Goal: Task Accomplishment & Management: Manage account settings

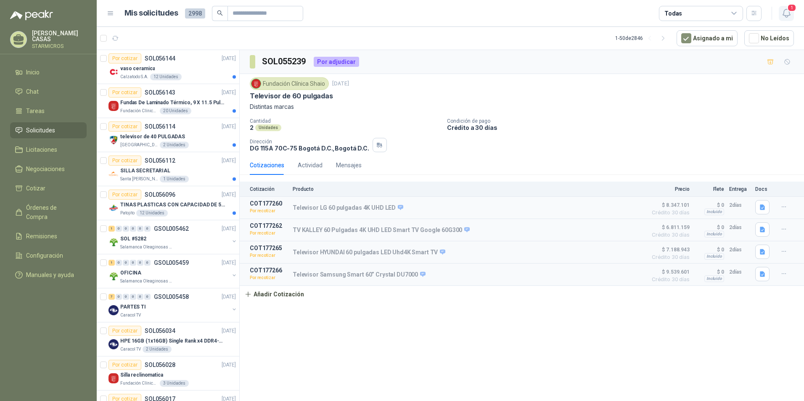
click at [789, 17] on icon "button" at bounding box center [787, 13] width 11 height 11
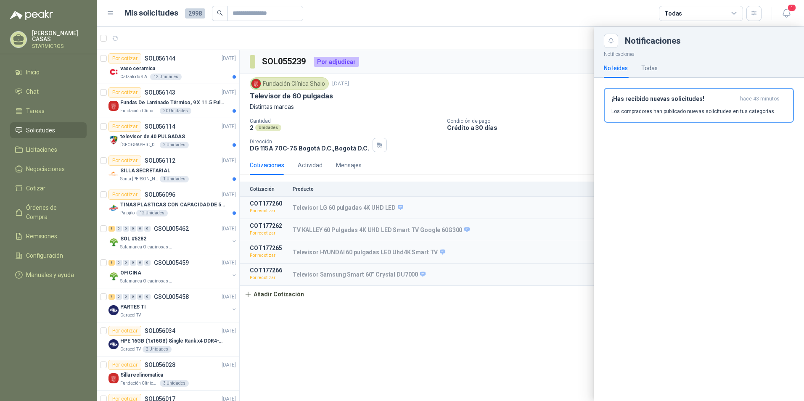
click at [662, 85] on div "¡Has recibido nuevas solicitudes! hace 43 minutos Los compradores han publicado…" at bounding box center [699, 109] width 210 height 62
click at [671, 115] on p "Los compradores han publicado nuevas solicitudes en tus categorías." at bounding box center [694, 112] width 164 height 8
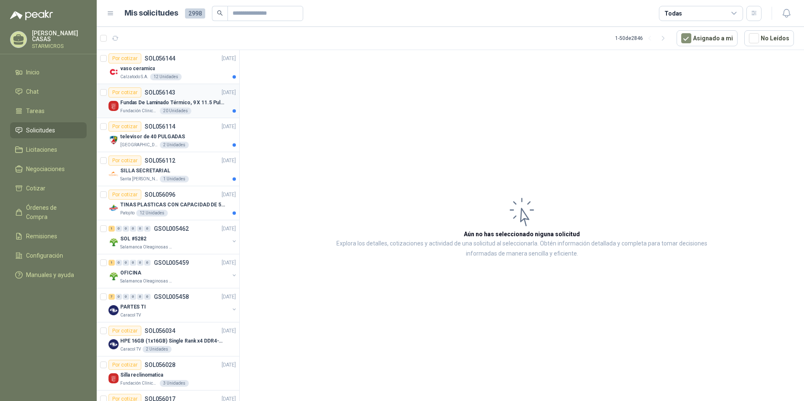
click at [206, 103] on p "Fundas De Laminado Térmico, 9 X 11.5 Pulgadas" at bounding box center [172, 103] width 105 height 8
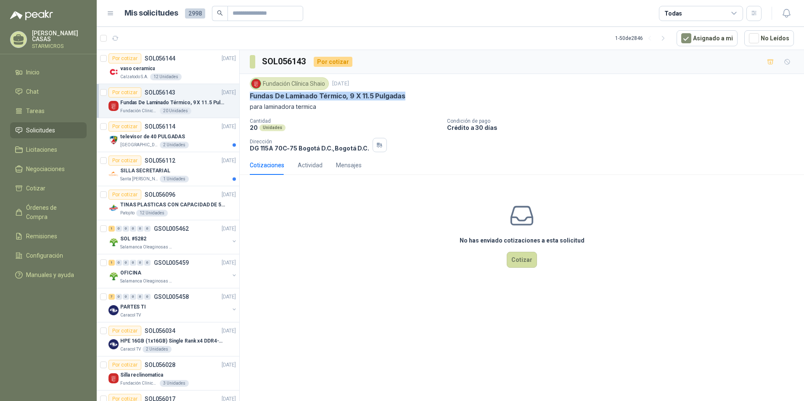
drag, startPoint x: 252, startPoint y: 97, endPoint x: 404, endPoint y: 94, distance: 152.3
click at [404, 94] on div "Fundas De Laminado Térmico, 9 X 11.5 Pulgadas" at bounding box center [522, 96] width 544 height 9
copy p "Fundas De Laminado Térmico, 9 X 11.5 Pulgadas"
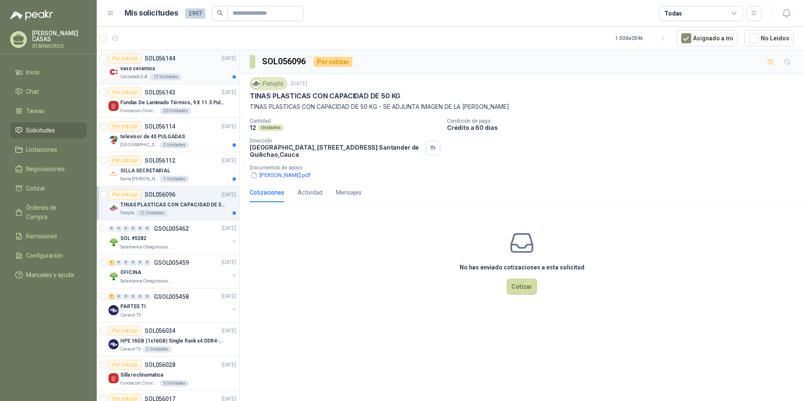
click at [174, 67] on div "vaso ceramica" at bounding box center [178, 69] width 116 height 10
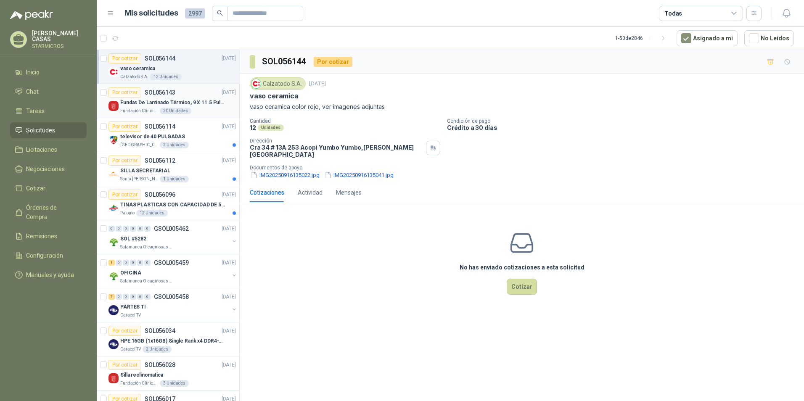
click at [127, 97] on div "Por cotizar" at bounding box center [125, 93] width 33 height 10
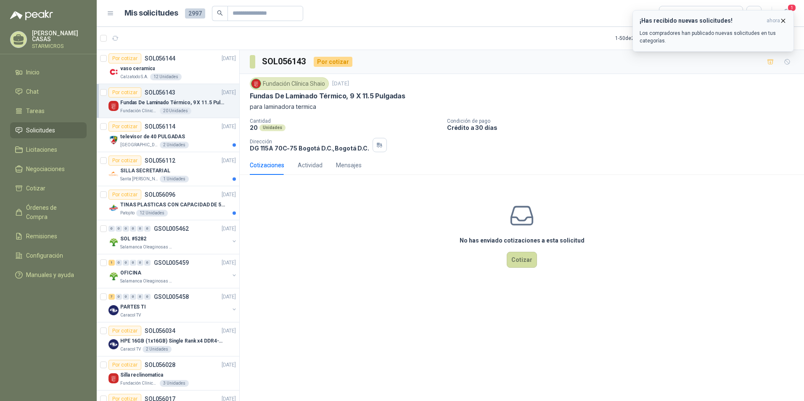
click at [688, 32] on p "Los compradores han publicado nuevas solicitudes en tus categorías." at bounding box center [713, 36] width 147 height 15
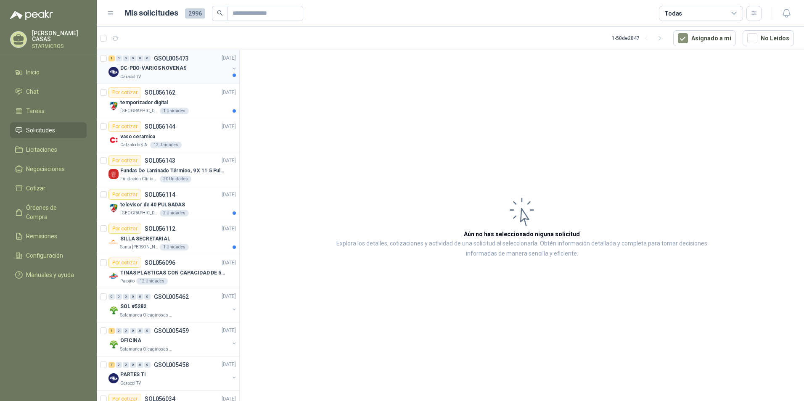
click at [159, 66] on p "DC-PDO-VARIOS NOVENAS" at bounding box center [153, 69] width 66 height 8
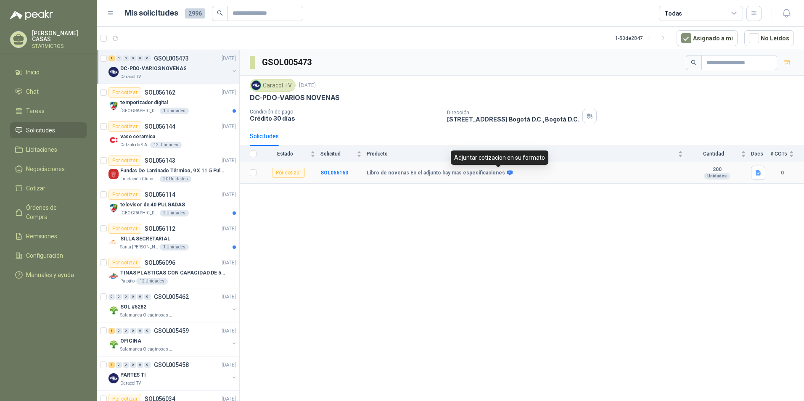
click at [507, 173] on icon at bounding box center [509, 172] width 5 height 5
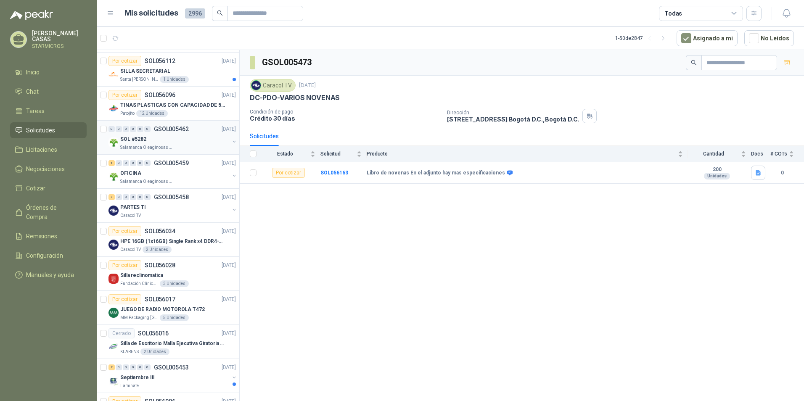
scroll to position [168, 0]
click at [179, 219] on div "7 0 0 0 0 0 GSOL005458 [DATE] PARTES TI Caracol TV" at bounding box center [168, 205] width 143 height 34
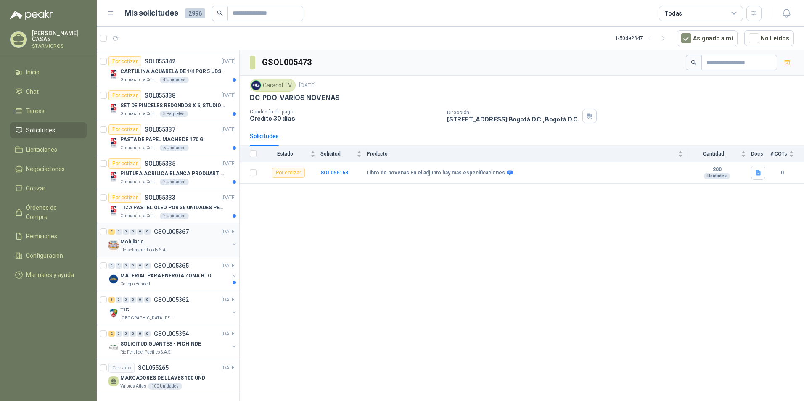
scroll to position [1368, 0]
click at [670, 42] on button "button" at bounding box center [663, 38] width 13 height 13
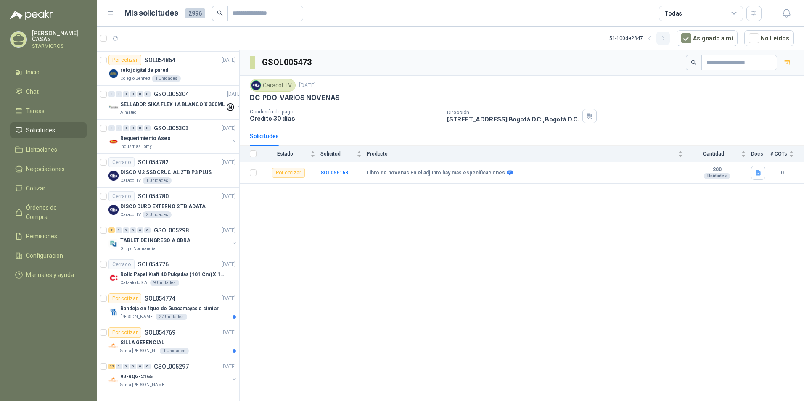
click at [670, 42] on button "button" at bounding box center [663, 38] width 13 height 13
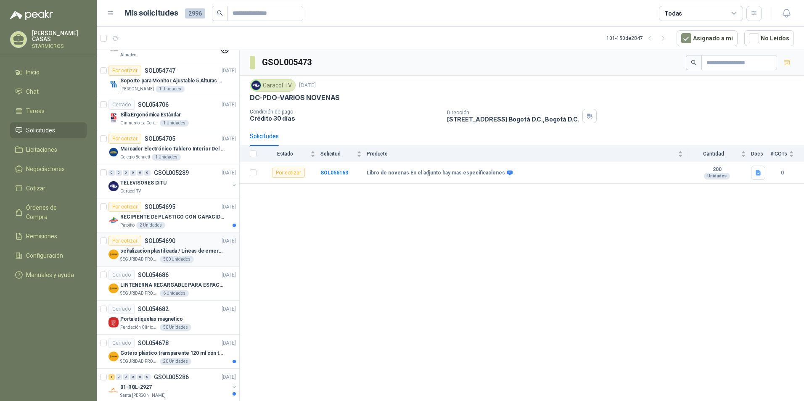
scroll to position [0, 0]
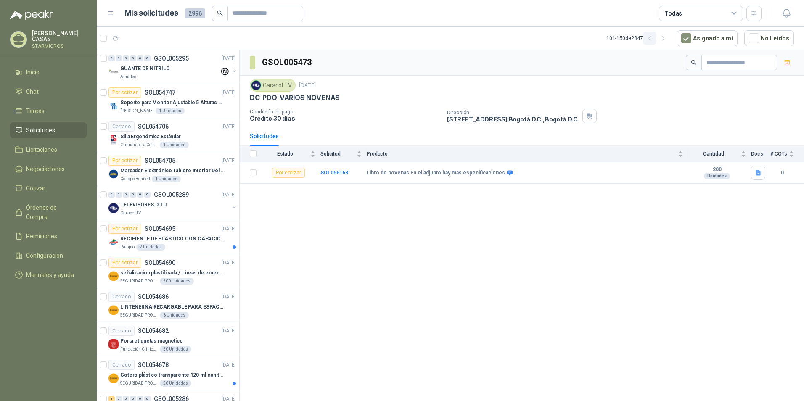
click at [657, 40] on button "button" at bounding box center [649, 38] width 13 height 13
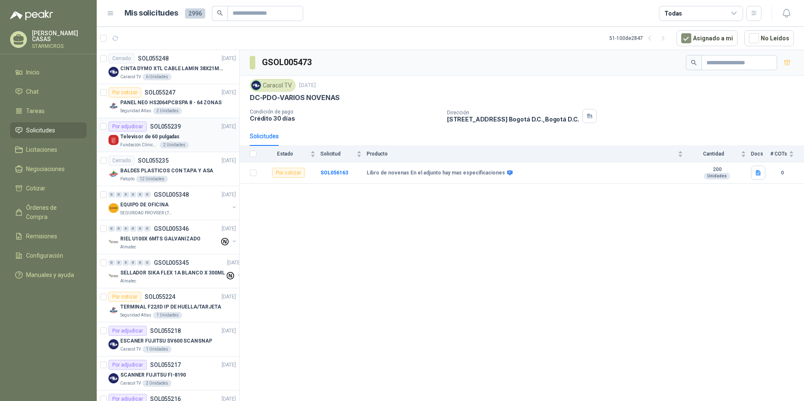
click at [204, 141] on div "Televisor de 60 pulgadas" at bounding box center [178, 137] width 116 height 10
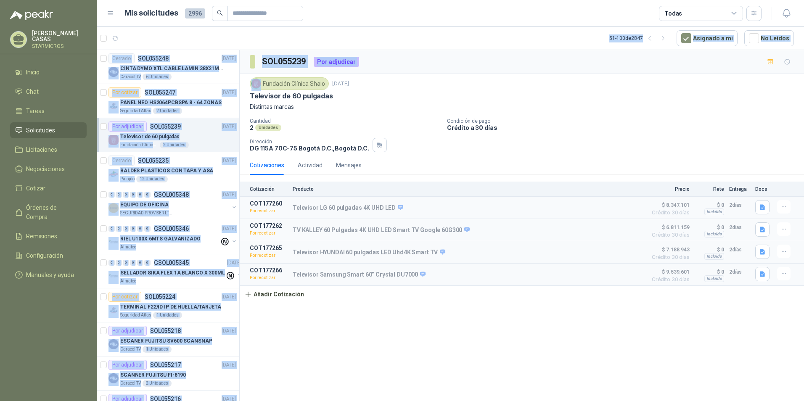
scroll to position [0, 4]
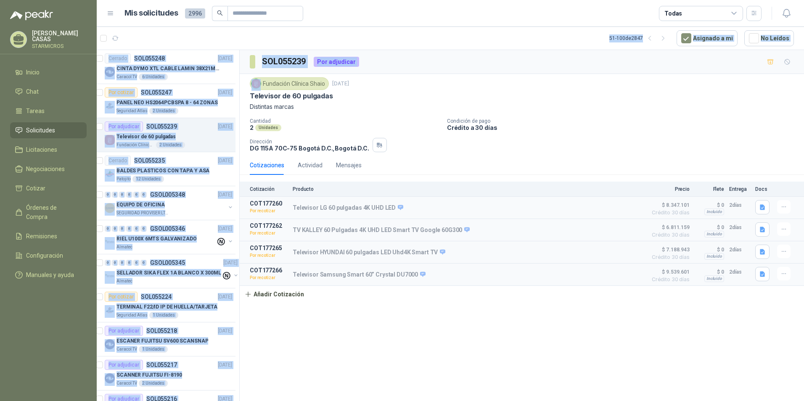
drag, startPoint x: 239, startPoint y: 48, endPoint x: 362, endPoint y: 367, distance: 342.9
click at [362, 367] on section "51 - 100 de 2847 Asignado a mi No Leídos Cerrado SOL055248 [DATE] CINTA DYMO XT…" at bounding box center [451, 214] width 708 height 374
drag, startPoint x: 362, startPoint y: 367, endPoint x: 366, endPoint y: 350, distance: 17.2
click at [366, 350] on div "SOL055239 Por adjudicar Fundación Clínica Shaio [DATE] Televisor de 60 pulgadas…" at bounding box center [522, 227] width 565 height 354
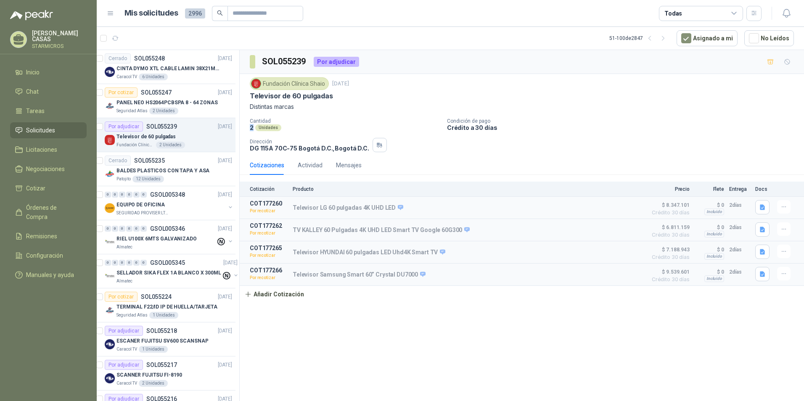
click at [250, 126] on div "Fundación Clínica Shaio [DATE] Televisor de 60 pulgadas Distintas marcas Cantid…" at bounding box center [522, 115] width 565 height 82
drag, startPoint x: 247, startPoint y: 97, endPoint x: 324, endPoint y: 96, distance: 77.4
click at [324, 96] on div "Fundación Clínica Shaio [DATE] Televisor de 60 pulgadas Distintas marcas Cantid…" at bounding box center [522, 115] width 565 height 82
drag, startPoint x: 324, startPoint y: 96, endPoint x: 342, endPoint y: 101, distance: 18.0
click at [342, 101] on div "Fundación Clínica Shaio [DATE] Televisor de 60 pulgadas Distintas marcas" at bounding box center [522, 94] width 544 height 34
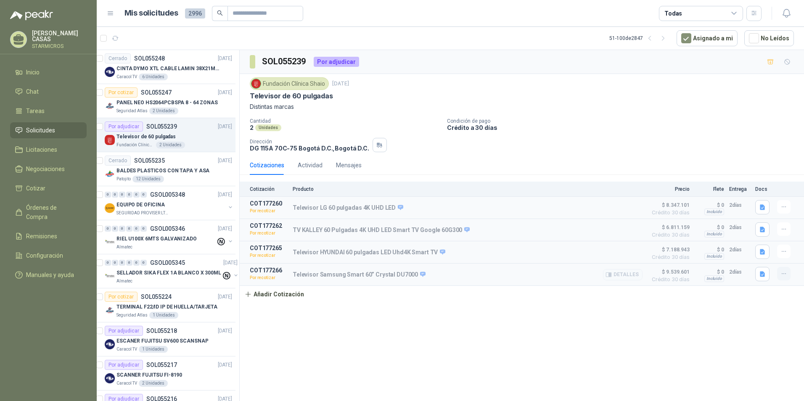
click at [788, 279] on button "button" at bounding box center [784, 273] width 13 height 13
click at [748, 303] on div "Cotización Producto Precio Flete Entrega Docs COT177260 Por recotizar Televisor…" at bounding box center [522, 242] width 565 height 121
click at [249, 129] on div "Fundación Clínica Shaio [DATE] Televisor de 60 pulgadas Distintas marcas Cantid…" at bounding box center [522, 115] width 565 height 82
click at [601, 368] on div "SOL055239 Por adjudicar Fundación Clínica Shaio [DATE] Televisor de 60 pulgadas…" at bounding box center [522, 227] width 565 height 354
click at [369, 39] on article "51 - 100 de 2847 Asignado a mi No Leídos" at bounding box center [451, 38] width 708 height 23
